Goal: Navigation & Orientation: Find specific page/section

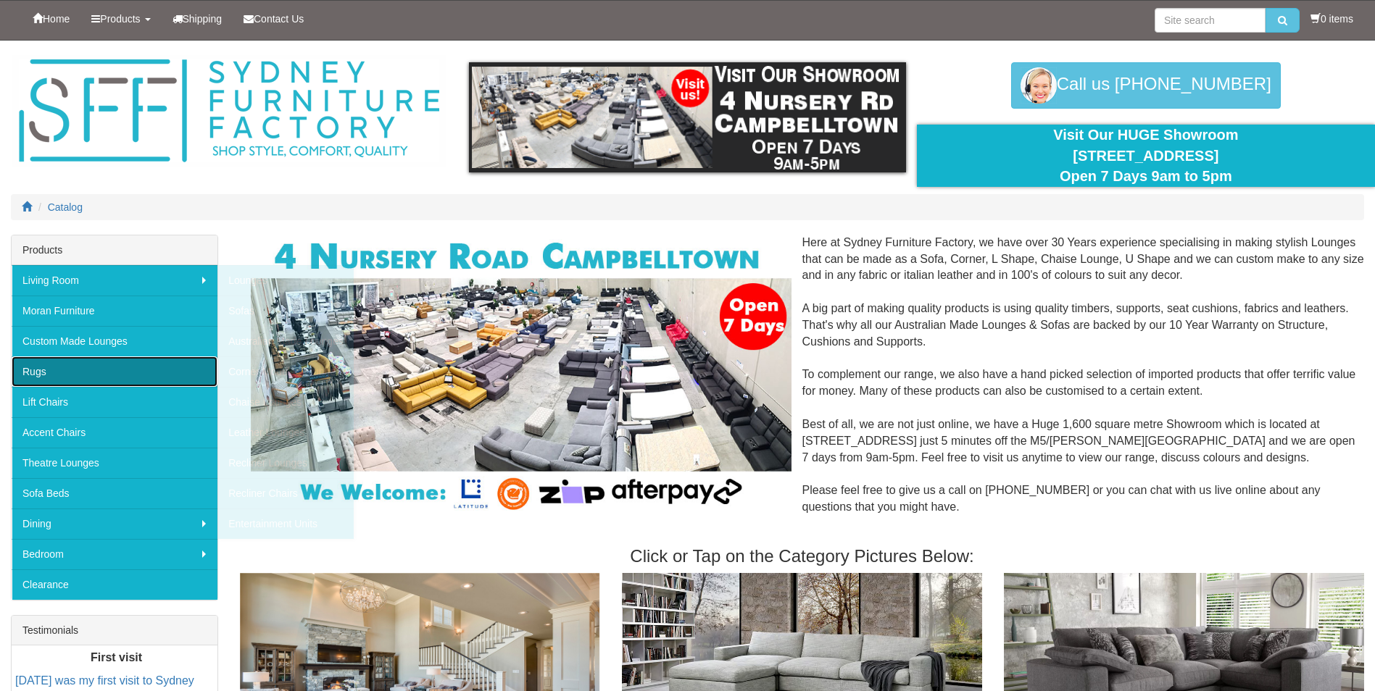
click at [37, 372] on link "Rugs" at bounding box center [115, 372] width 206 height 30
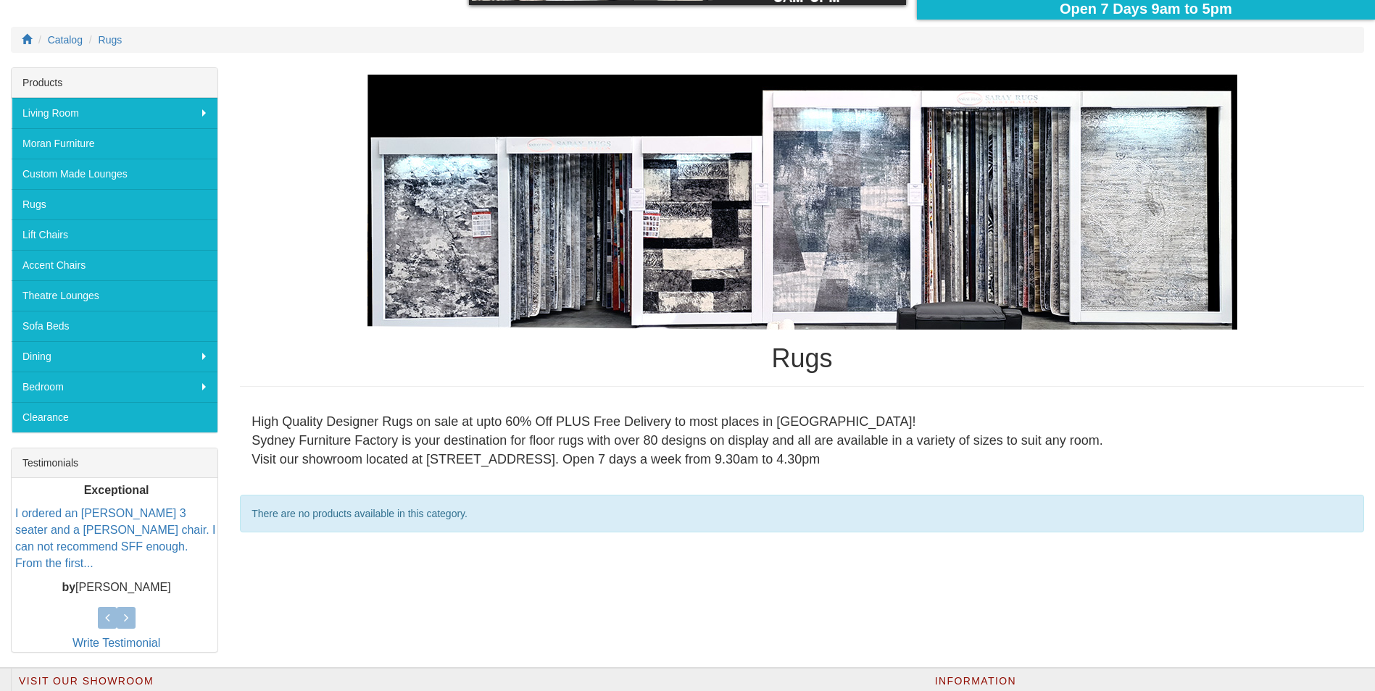
scroll to position [145, 0]
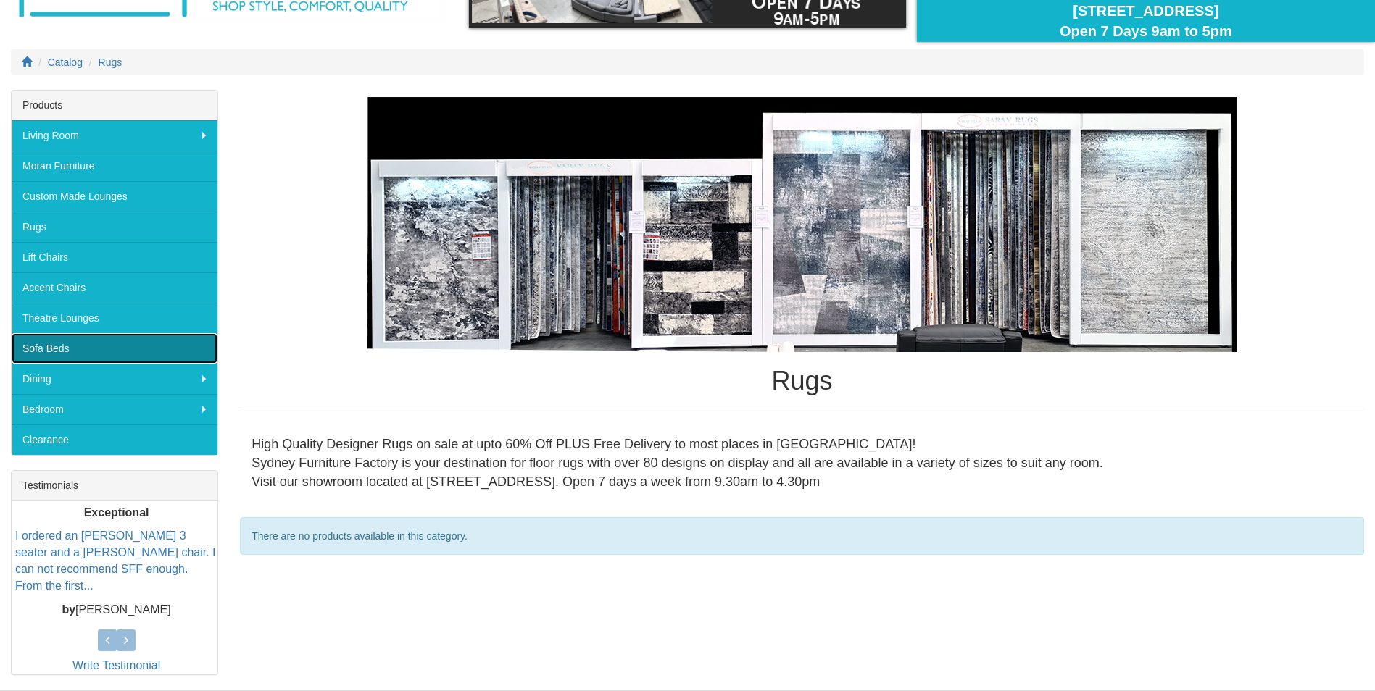
click at [71, 351] on link "Sofa Beds" at bounding box center [115, 348] width 206 height 30
